Goal: Task Accomplishment & Management: Complete application form

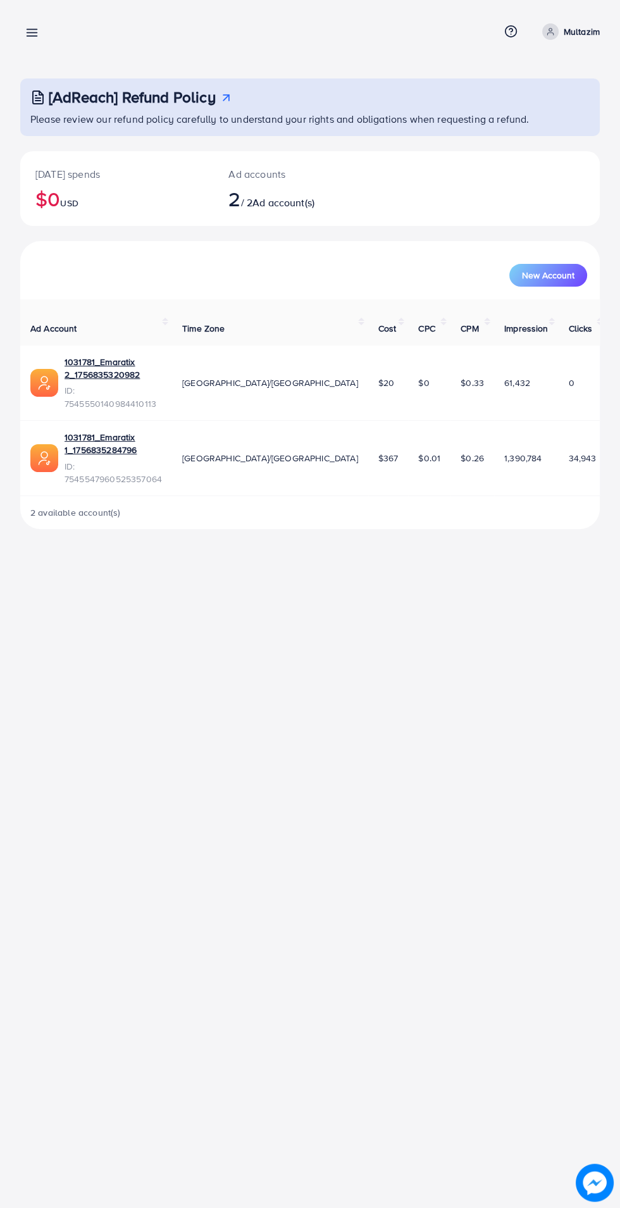
click at [32, 36] on line at bounding box center [32, 36] width 10 height 0
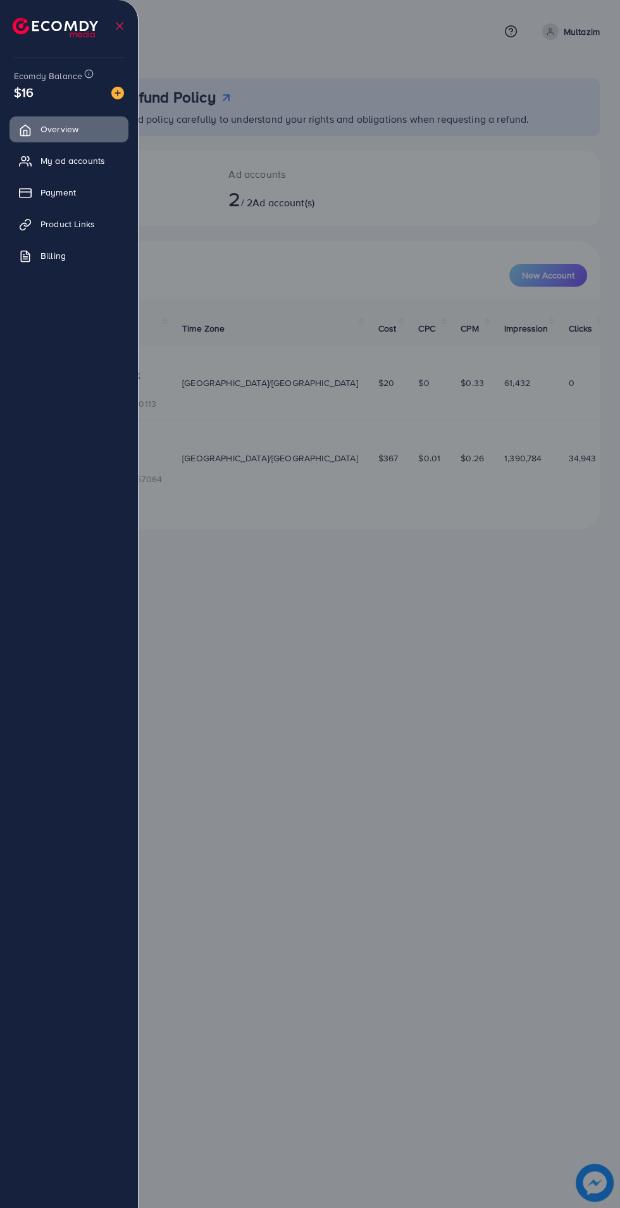
click at [75, 223] on span "Product Links" at bounding box center [68, 224] width 54 height 13
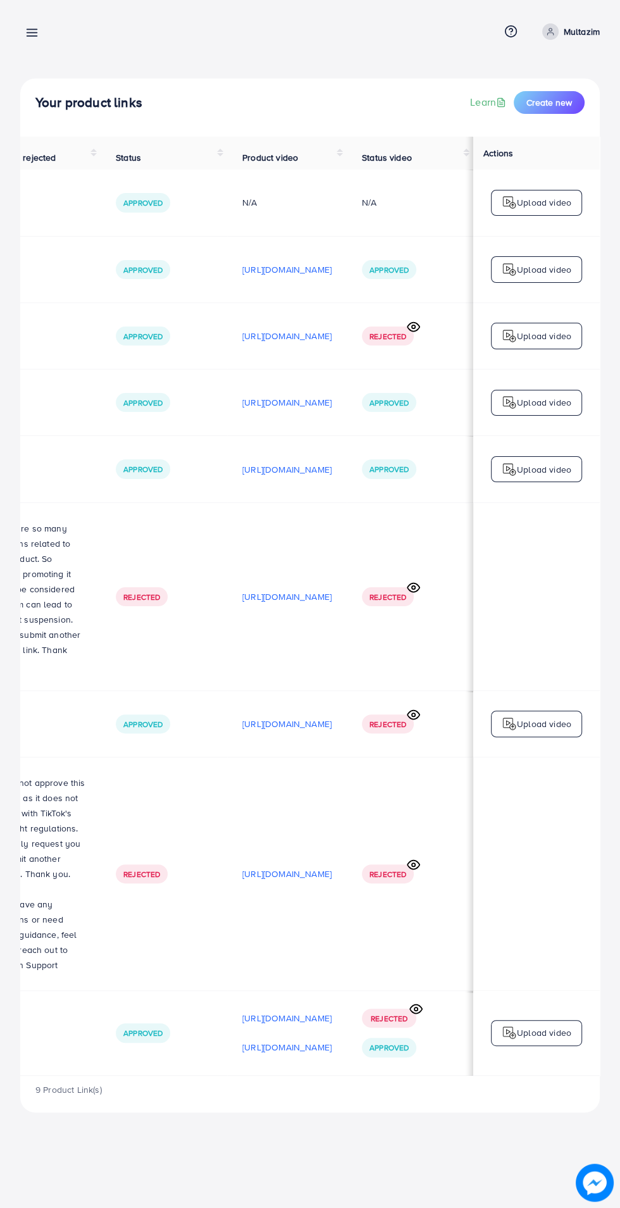
scroll to position [0, 425]
click at [413, 1003] on icon at bounding box center [416, 1009] width 13 height 13
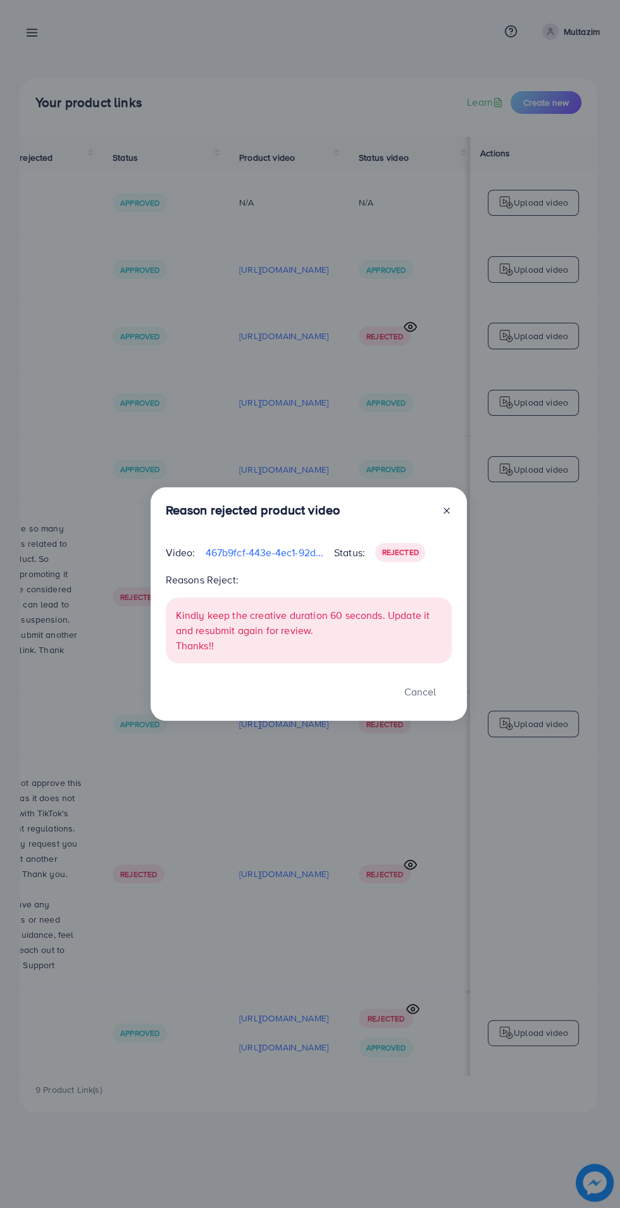
click at [358, 1008] on div "Reason rejected product video Video: 467b9fcf-443e-4ec1-92d9-180a1932b5a3-17583…" at bounding box center [310, 604] width 620 height 1208
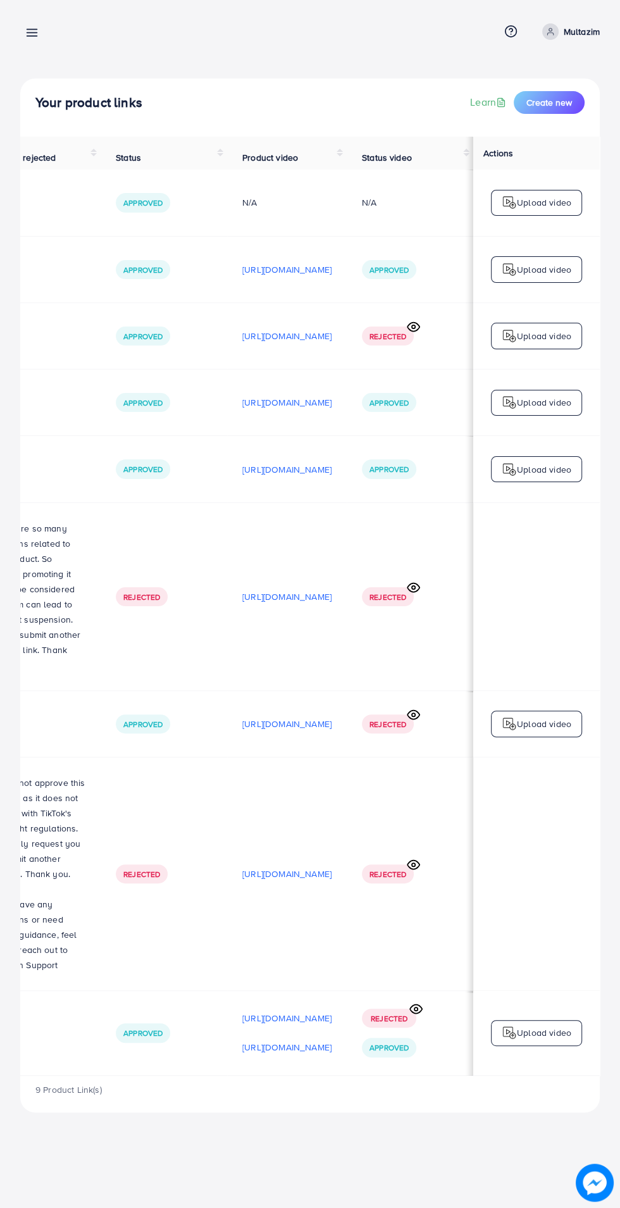
click at [556, 1029] on p "Upload video" at bounding box center [544, 1032] width 54 height 15
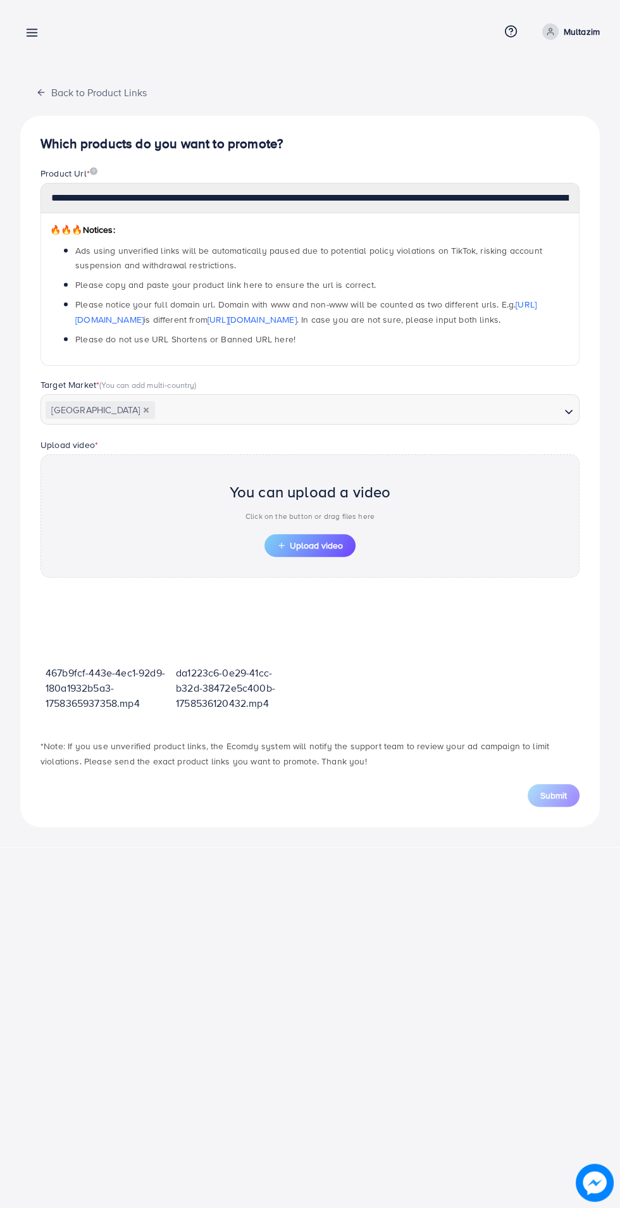
click at [321, 545] on span "Upload video" at bounding box center [310, 545] width 66 height 9
click at [317, 545] on span "Upload video" at bounding box center [310, 545] width 66 height 9
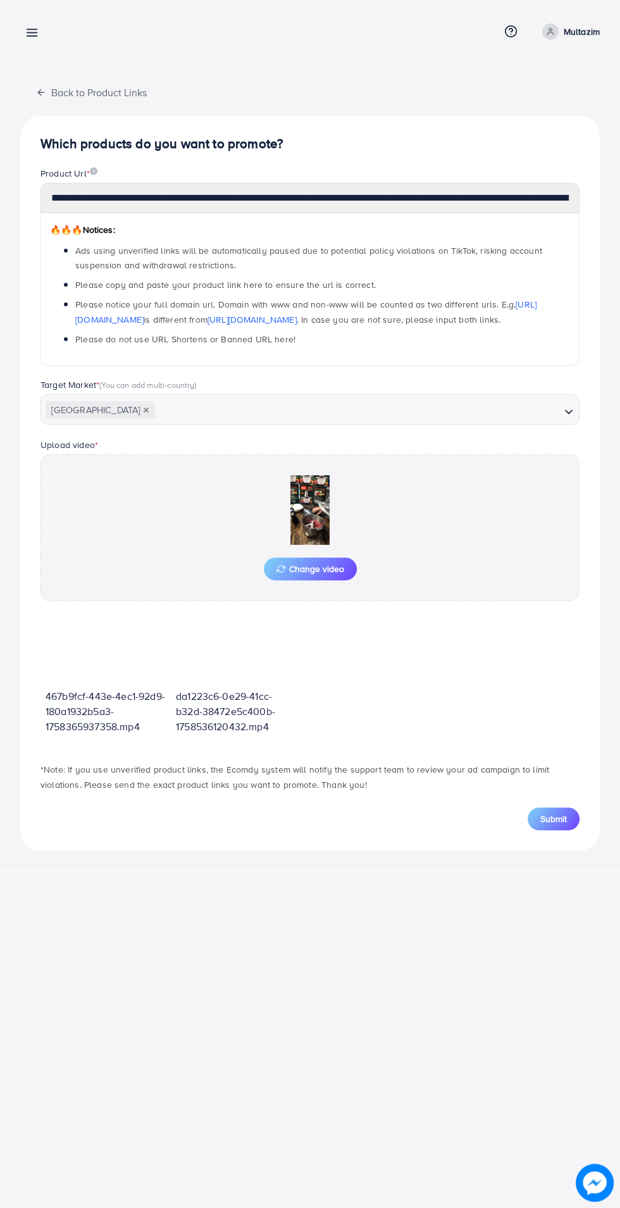
click at [545, 817] on span "Submit" at bounding box center [554, 819] width 27 height 13
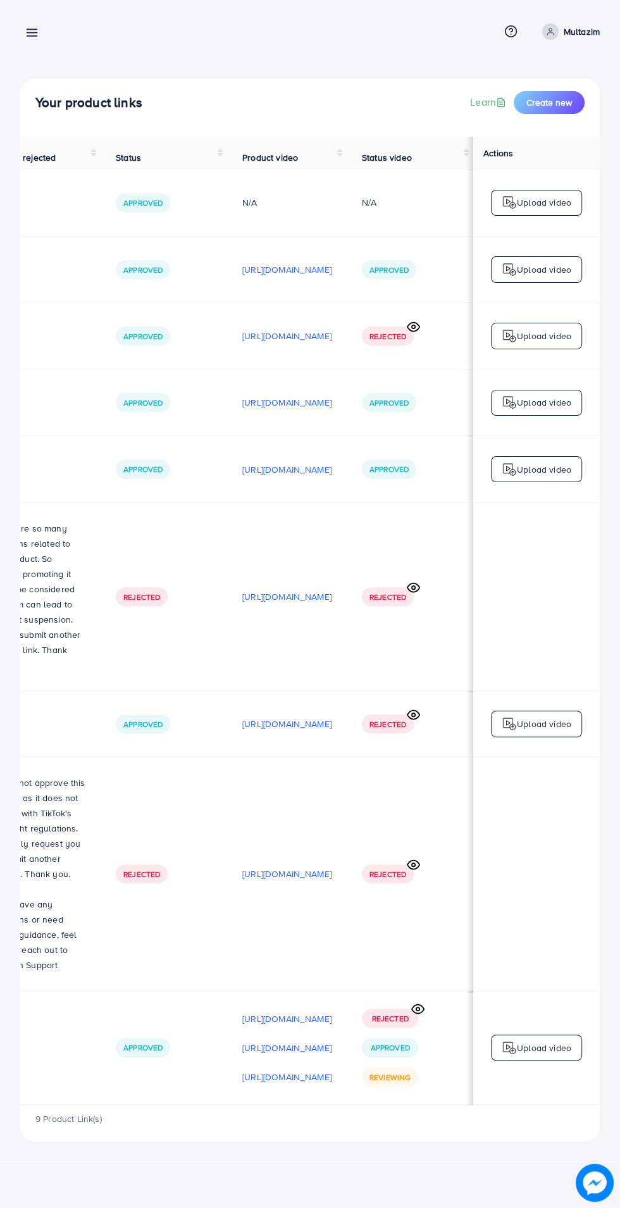
scroll to position [0, 425]
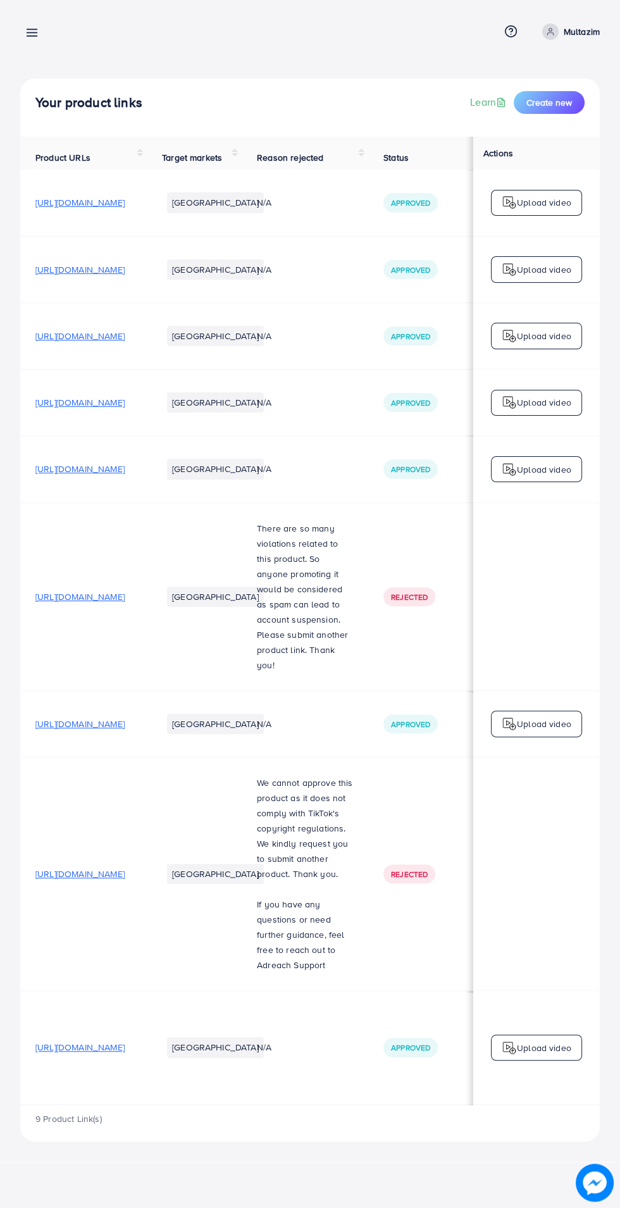
scroll to position [0, 423]
